Goal: Transaction & Acquisition: Obtain resource

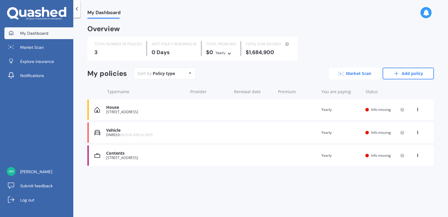
click at [358, 73] on link "Market Scan" at bounding box center [354, 73] width 51 height 12
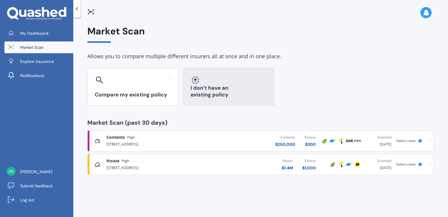
click at [253, 97] on h3 "I don’t have an existing policy" at bounding box center [229, 91] width 77 height 13
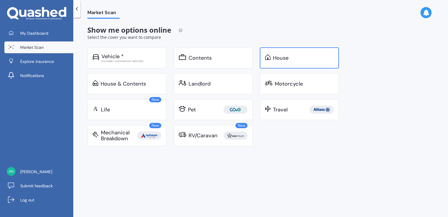
click at [277, 56] on div "House" at bounding box center [281, 58] width 16 height 6
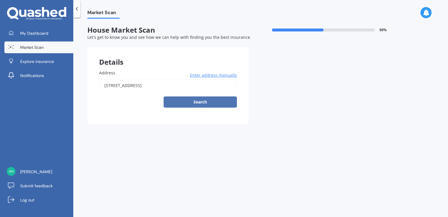
click at [207, 101] on button "Search" at bounding box center [200, 101] width 73 height 11
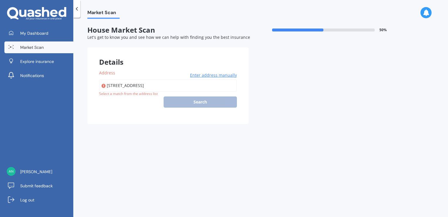
type input "[STREET_ADDRESS]"
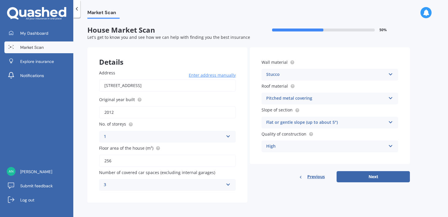
scroll to position [0, 0]
click at [391, 73] on icon at bounding box center [390, 73] width 5 height 4
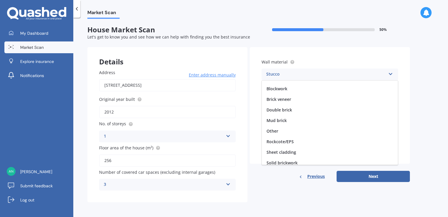
scroll to position [0, 0]
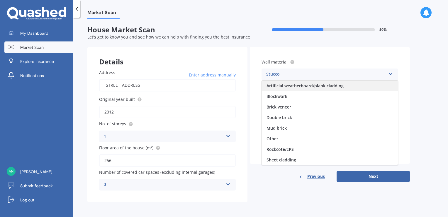
click at [339, 85] on span "Artificial weatherboard/plank cladding" at bounding box center [305, 86] width 77 height 6
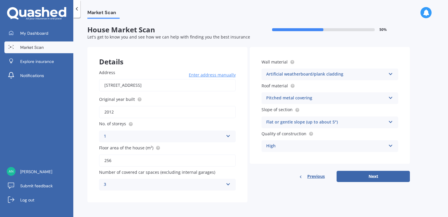
click at [392, 121] on icon at bounding box center [390, 121] width 5 height 4
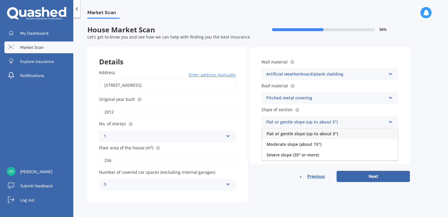
click at [392, 121] on icon at bounding box center [390, 121] width 5 height 4
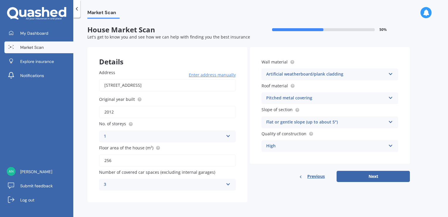
click at [392, 145] on icon at bounding box center [390, 144] width 5 height 4
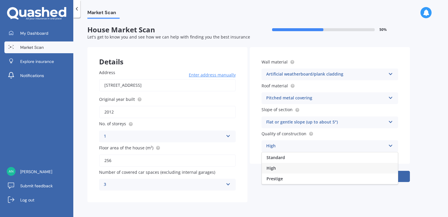
click at [392, 145] on icon at bounding box center [390, 144] width 5 height 4
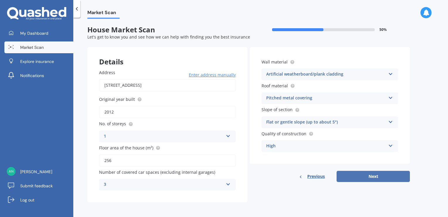
click at [379, 175] on button "Next" at bounding box center [373, 175] width 73 height 11
select select "28"
select select "12"
select select "1974"
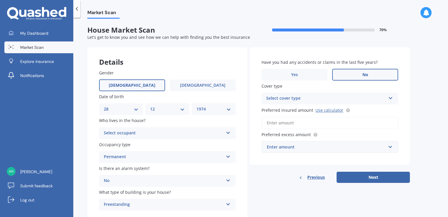
click at [228, 131] on icon at bounding box center [228, 131] width 5 height 4
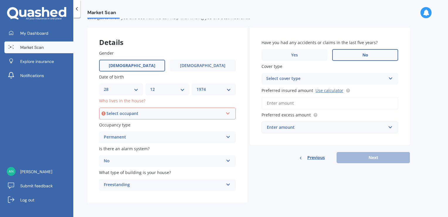
scroll to position [21, 0]
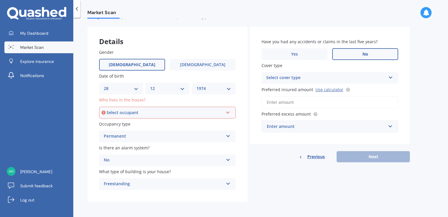
click at [229, 111] on icon at bounding box center [228, 111] width 5 height 4
click at [202, 122] on div "Owner" at bounding box center [168, 123] width 136 height 11
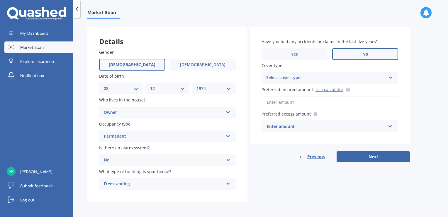
click at [373, 50] on label "No" at bounding box center [365, 54] width 66 height 12
click at [0, 0] on input "No" at bounding box center [0, 0] width 0 height 0
click at [392, 77] on icon at bounding box center [390, 76] width 5 height 4
click at [380, 87] on div "High" at bounding box center [330, 89] width 136 height 11
click at [286, 101] on input "Preferred insured amount Use calculator" at bounding box center [330, 102] width 137 height 12
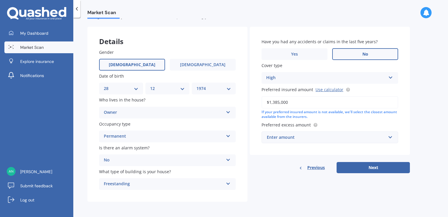
type input "$1,385,000"
click at [361, 121] on label "Preferred excess amount" at bounding box center [329, 124] width 134 height 6
click at [391, 137] on input "text" at bounding box center [327, 136] width 131 height 11
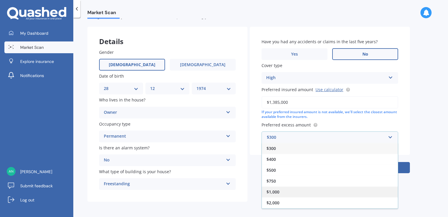
click at [295, 188] on div "$1,000" at bounding box center [330, 191] width 136 height 11
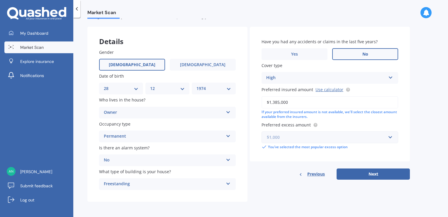
click at [392, 135] on input "text" at bounding box center [327, 136] width 131 height 11
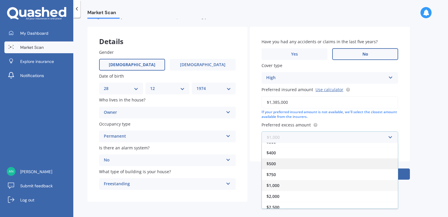
scroll to position [10, 0]
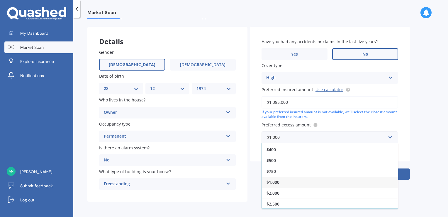
click at [418, 132] on div "Market Scan House Market Scan 70 % Let's get to know you and see how we can hel…" at bounding box center [260, 118] width 375 height 199
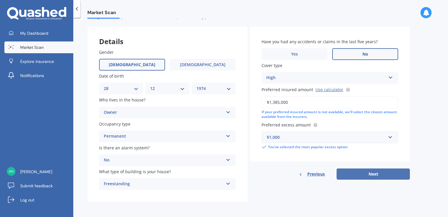
click at [379, 176] on button "Next" at bounding box center [373, 173] width 73 height 11
select select "28"
select select "12"
select select "1974"
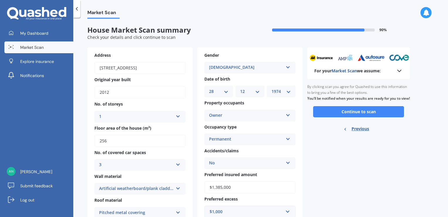
scroll to position [0, 0]
click at [360, 116] on button "Continue to scan" at bounding box center [358, 111] width 91 height 11
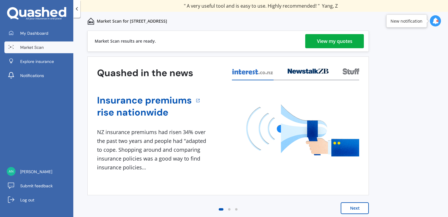
click at [337, 41] on div "View my quotes" at bounding box center [335, 41] width 36 height 14
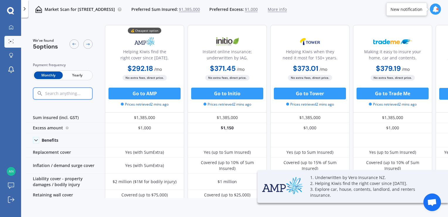
click at [77, 73] on span "Yearly" at bounding box center [77, 75] width 29 height 8
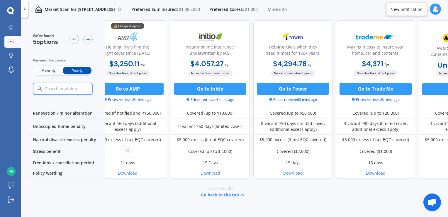
scroll to position [274, 0]
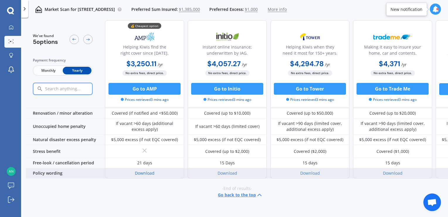
click at [147, 170] on link "Download" at bounding box center [145, 173] width 20 height 6
